Goal: Find specific page/section: Find specific page/section

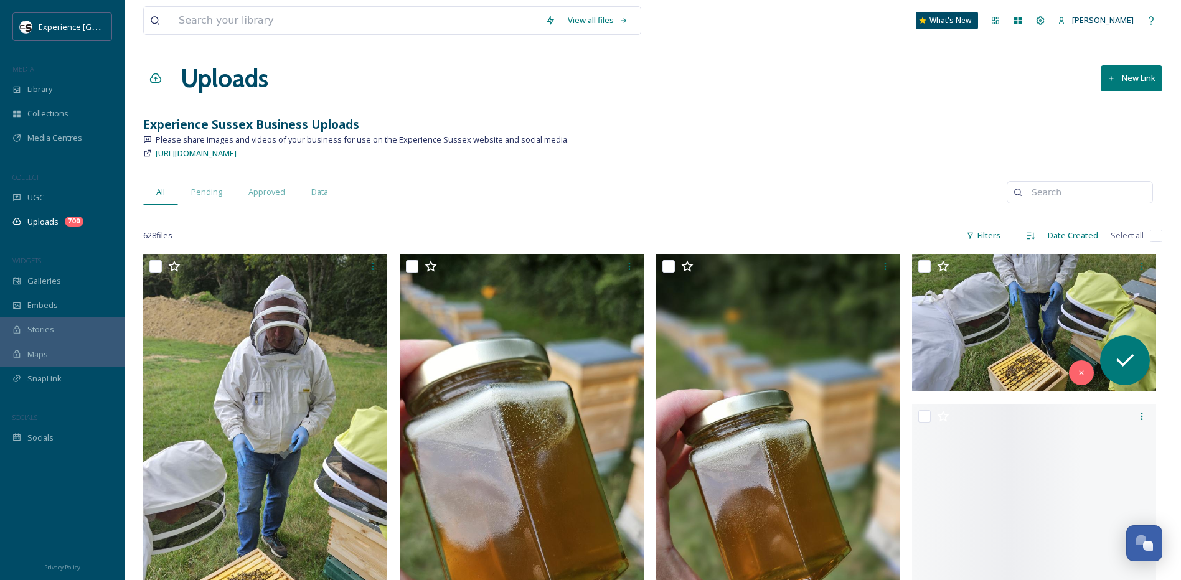
click at [1049, 194] on input at bounding box center [1085, 192] width 121 height 25
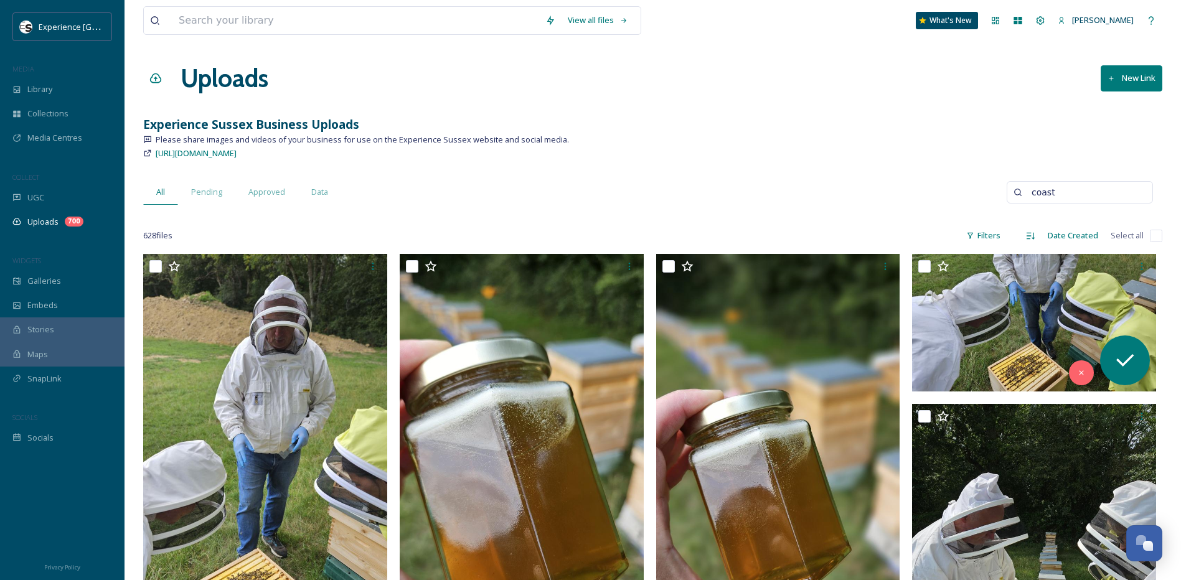
type input "coast"
click at [211, 21] on input at bounding box center [355, 20] width 367 height 27
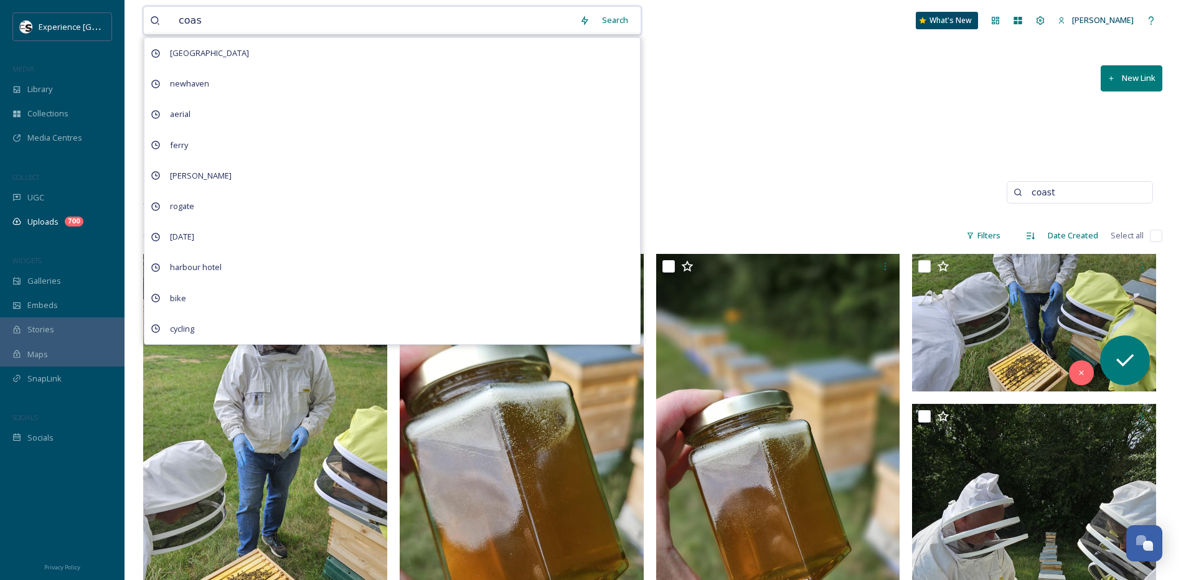
type input "coast"
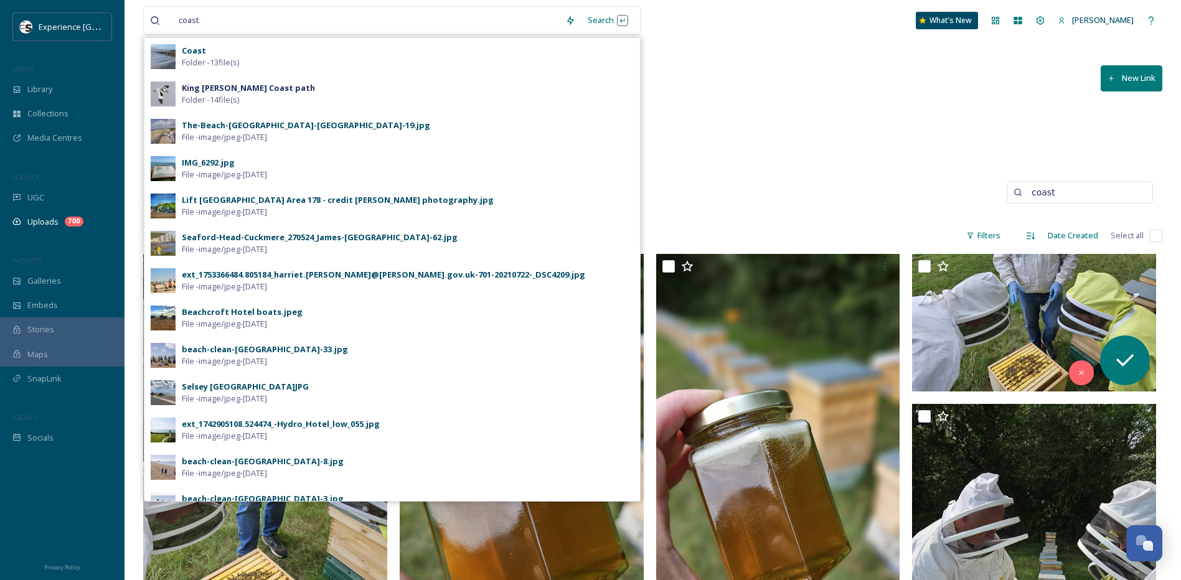
click at [535, 63] on div "Coast Folder - 13 file(s)" at bounding box center [408, 57] width 452 height 24
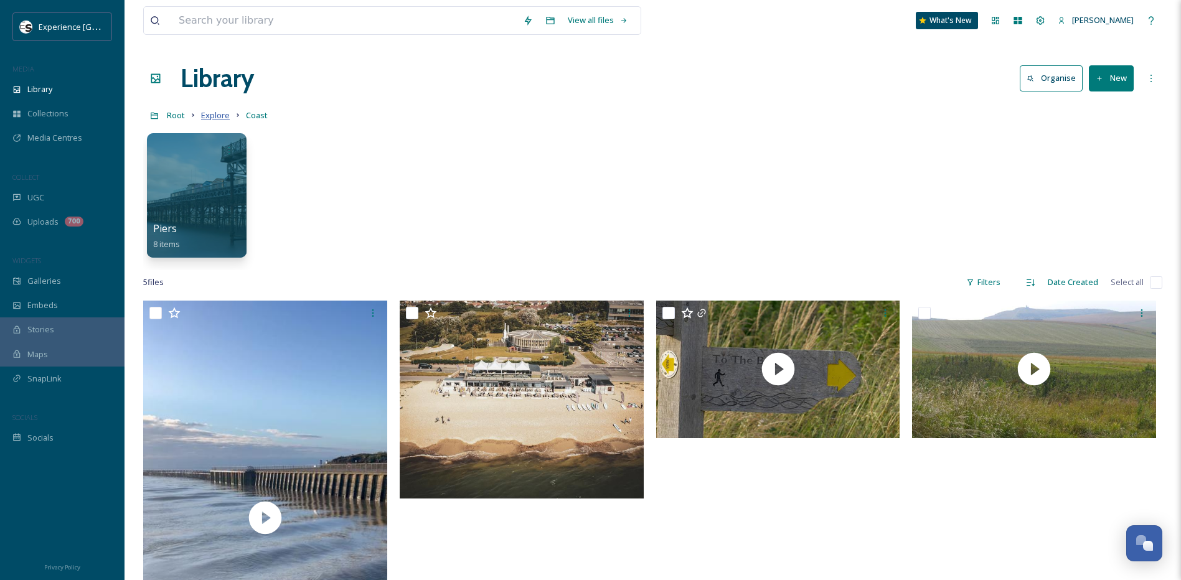
click at [209, 116] on span "Explore" at bounding box center [215, 115] width 29 height 11
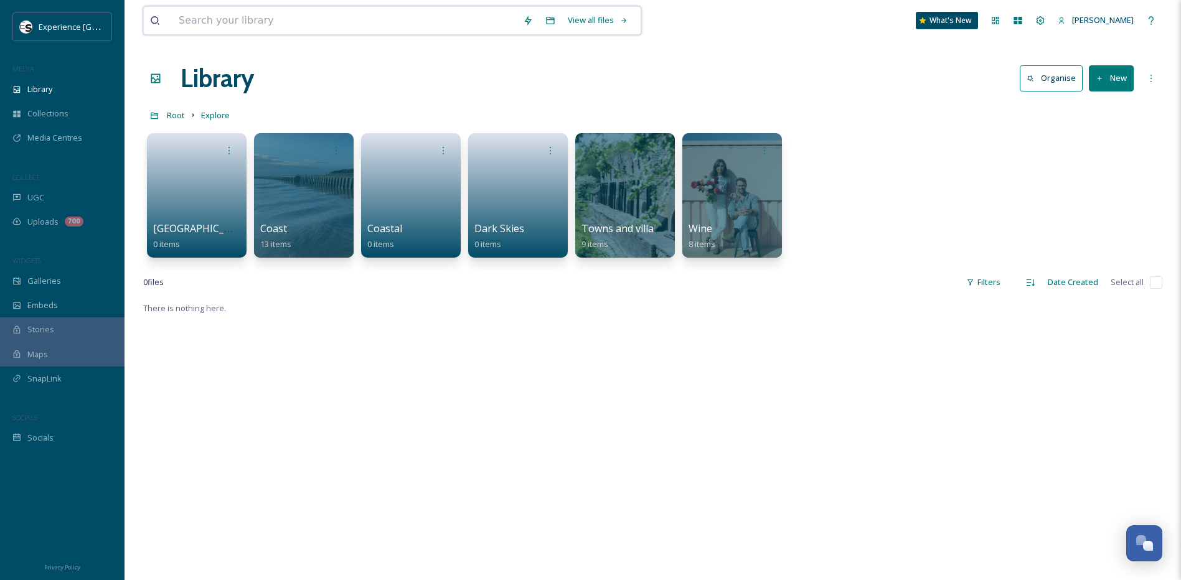
click at [267, 14] on input at bounding box center [344, 20] width 344 height 27
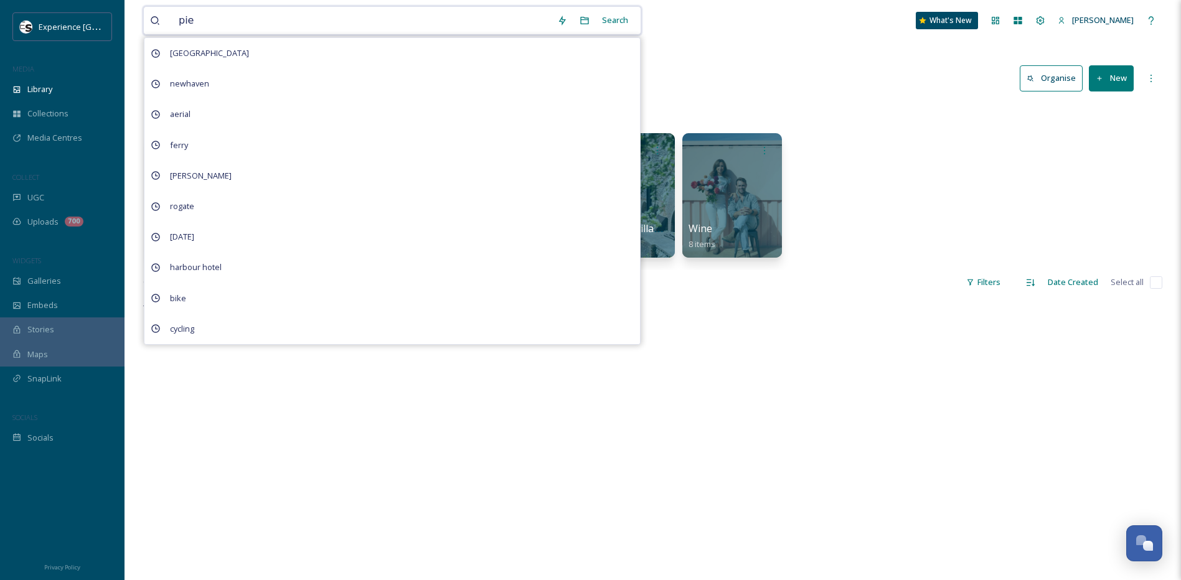
type input "pier"
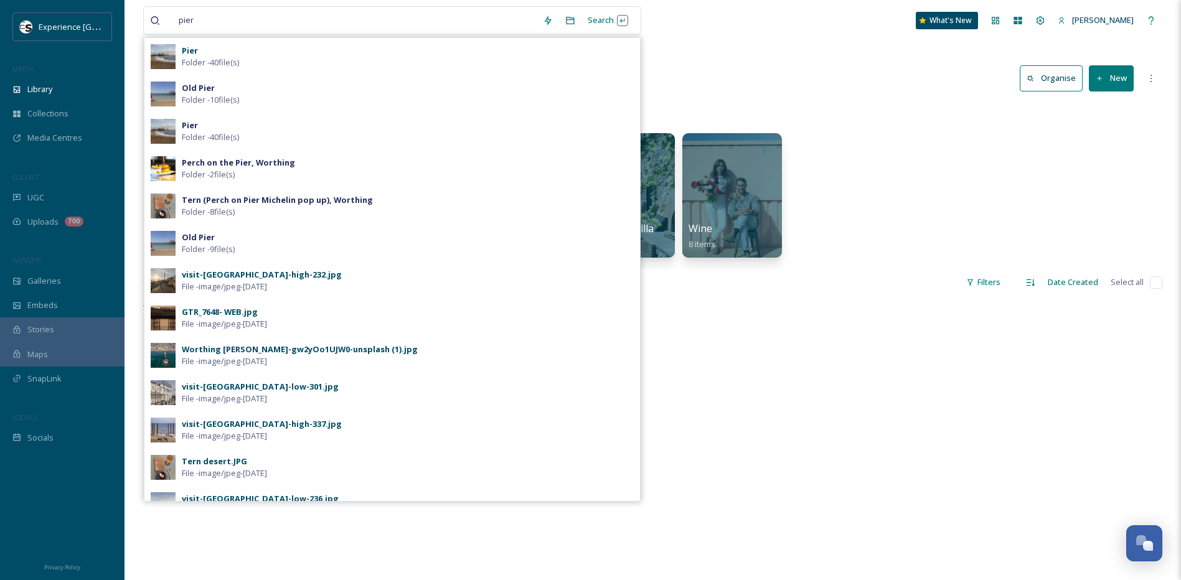
click at [256, 57] on div "[PERSON_NAME] - 40 file(s)" at bounding box center [408, 57] width 452 height 24
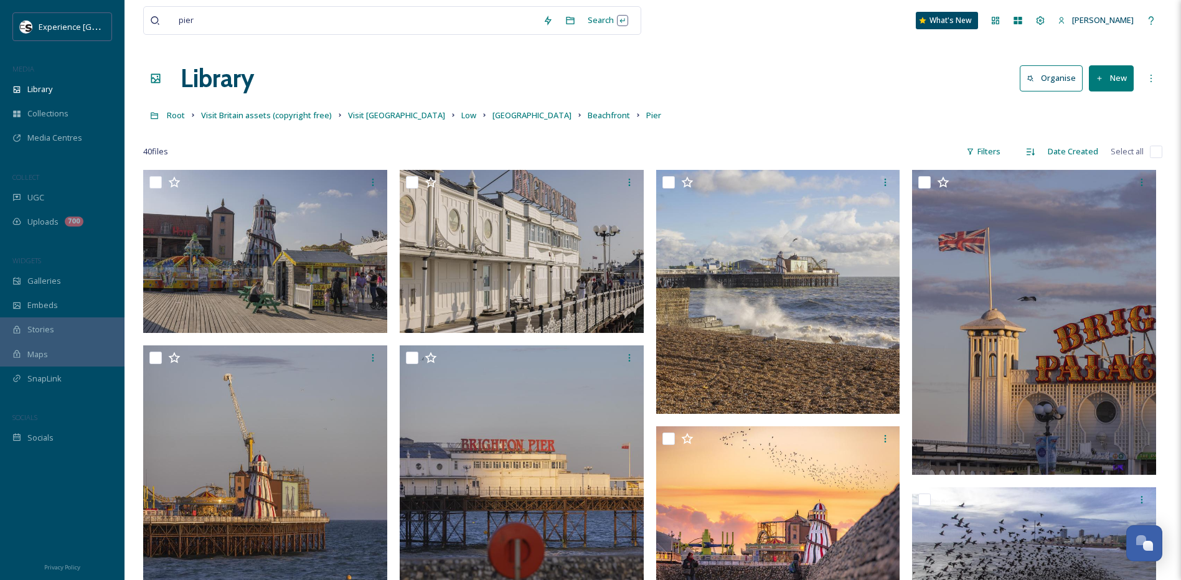
click at [712, 92] on div "Library Organise New" at bounding box center [652, 78] width 1019 height 37
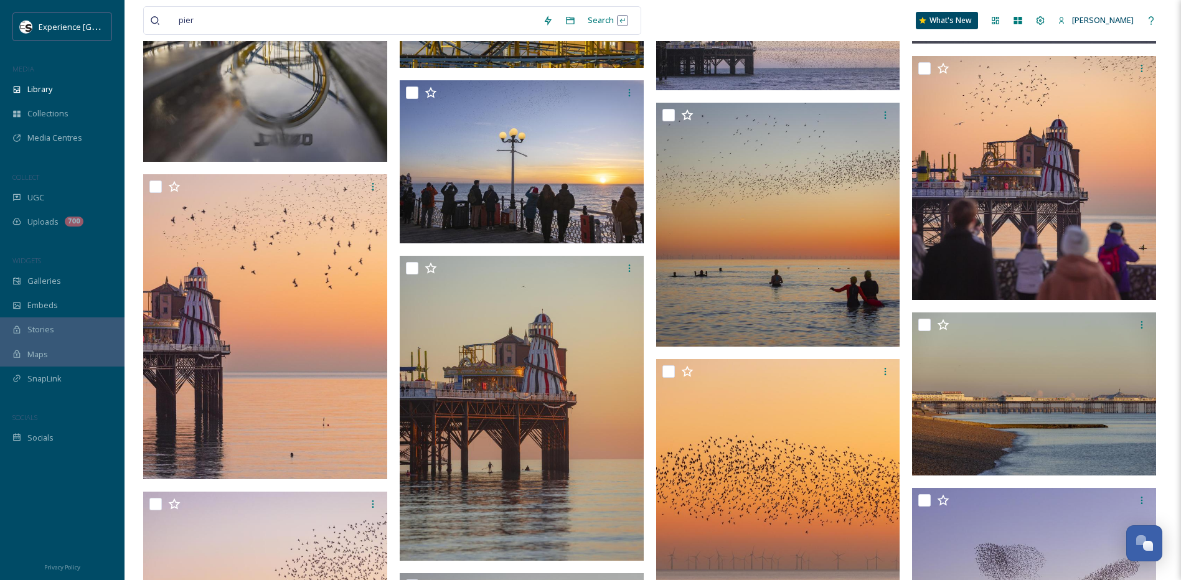
scroll to position [1555, 0]
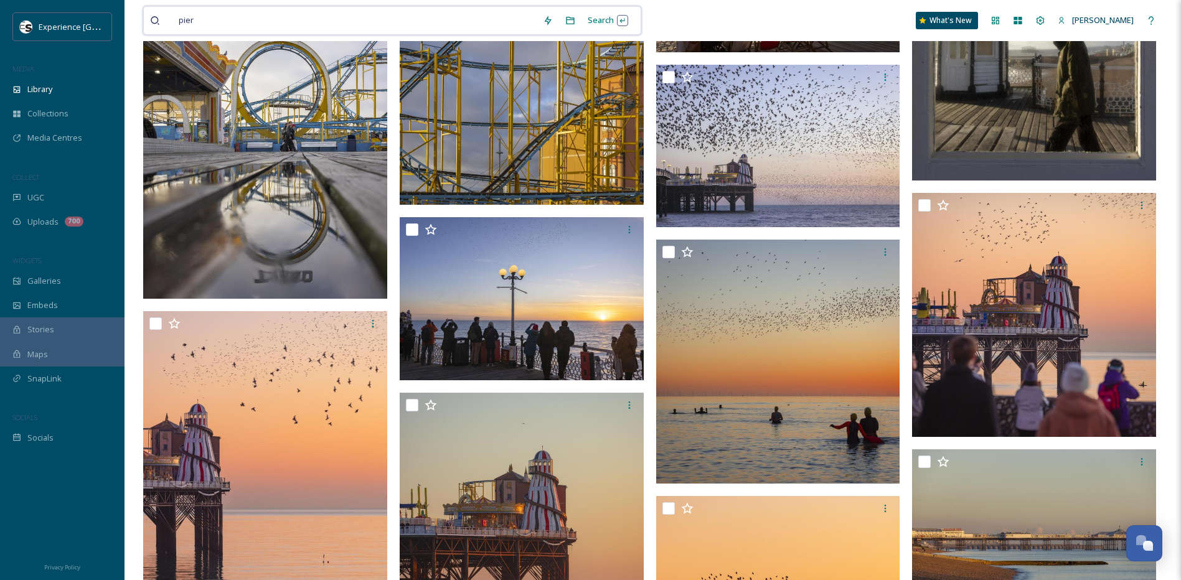
click at [317, 18] on input at bounding box center [368, 20] width 335 height 27
click at [614, 14] on div "Search Press Enter to search" at bounding box center [607, 20] width 53 height 24
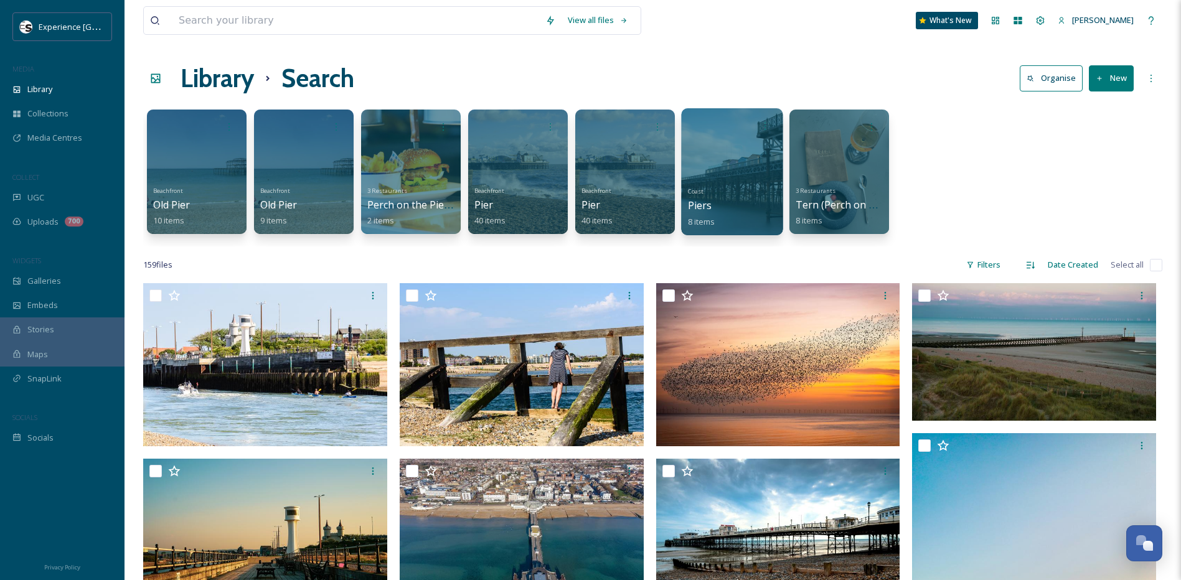
click at [722, 195] on div "Coast Piers 8 items" at bounding box center [732, 205] width 89 height 46
click at [708, 136] on div at bounding box center [732, 126] width 89 height 23
click at [733, 213] on div "Coast Piers 8 items" at bounding box center [732, 205] width 89 height 46
click at [722, 255] on div "159 file s Filters Date Created Select all" at bounding box center [652, 265] width 1019 height 24
click at [718, 225] on div "Coast Piers 8 items" at bounding box center [732, 205] width 89 height 46
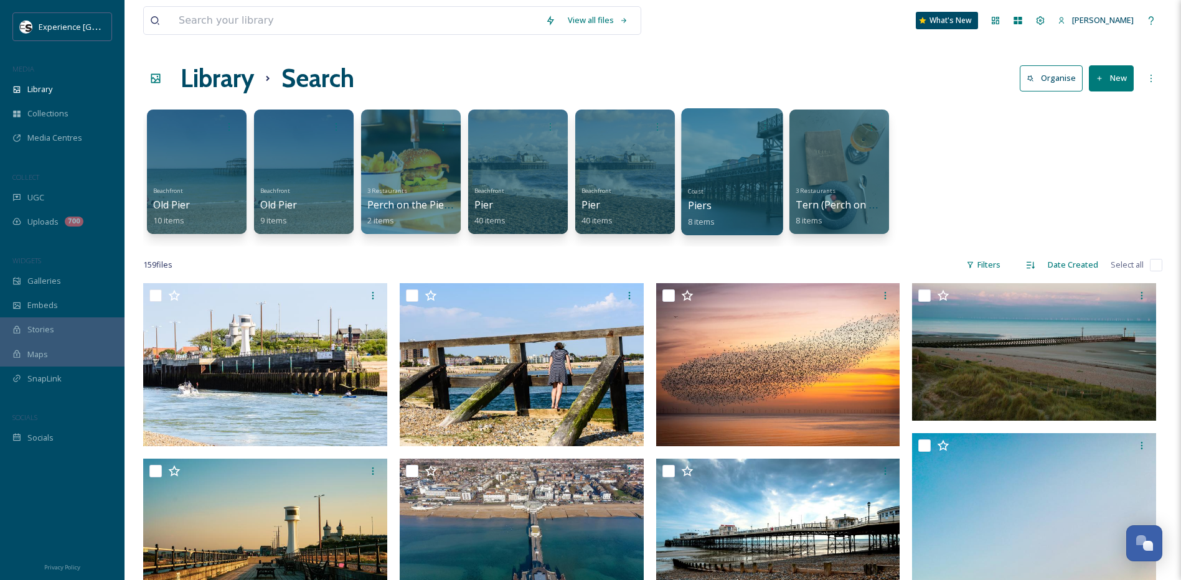
drag, startPoint x: 734, startPoint y: 184, endPoint x: 741, endPoint y: 185, distance: 7.6
click at [743, 186] on div "Coast Piers 8 items" at bounding box center [732, 205] width 89 height 46
click at [683, 76] on div "Library Search Organise New" at bounding box center [652, 78] width 1019 height 37
click at [722, 156] on div at bounding box center [731, 171] width 101 height 127
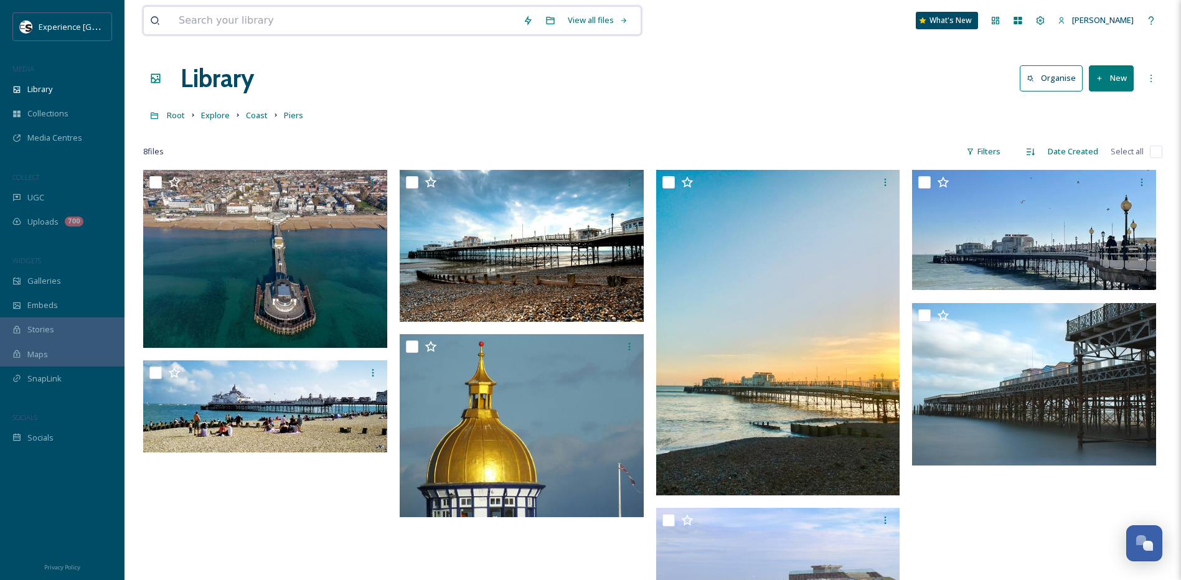
click at [237, 14] on input at bounding box center [344, 20] width 344 height 27
click at [715, 70] on div "Library Organise New" at bounding box center [652, 78] width 1019 height 37
